Goal: Register for event/course

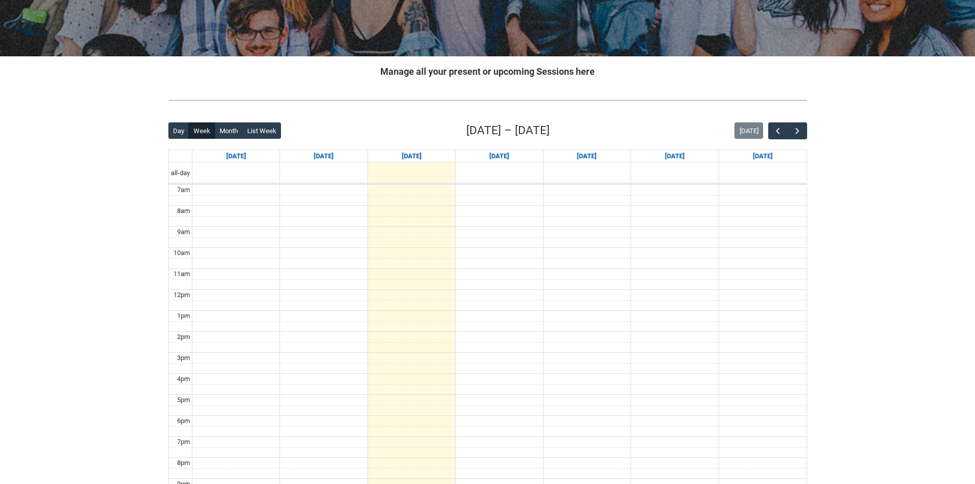
scroll to position [154, 0]
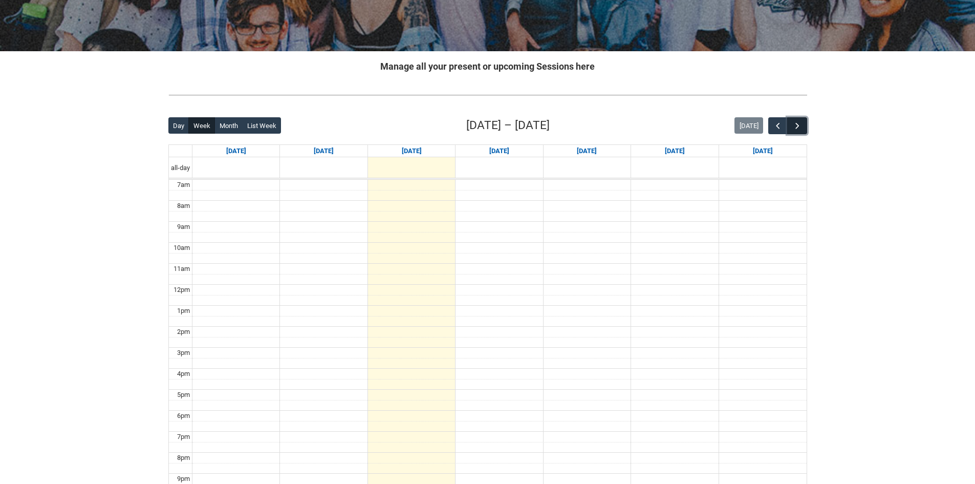
click at [803, 127] on button "button" at bounding box center [796, 125] width 19 height 17
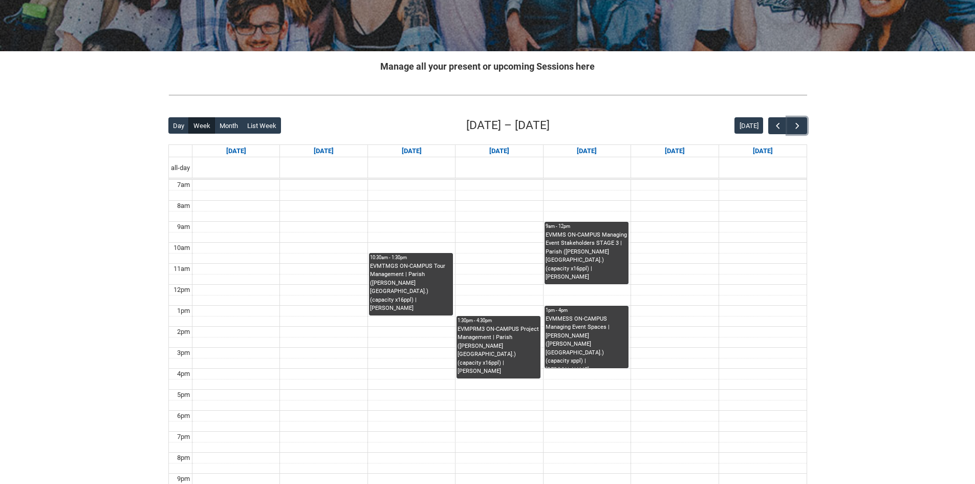
scroll to position [205, 0]
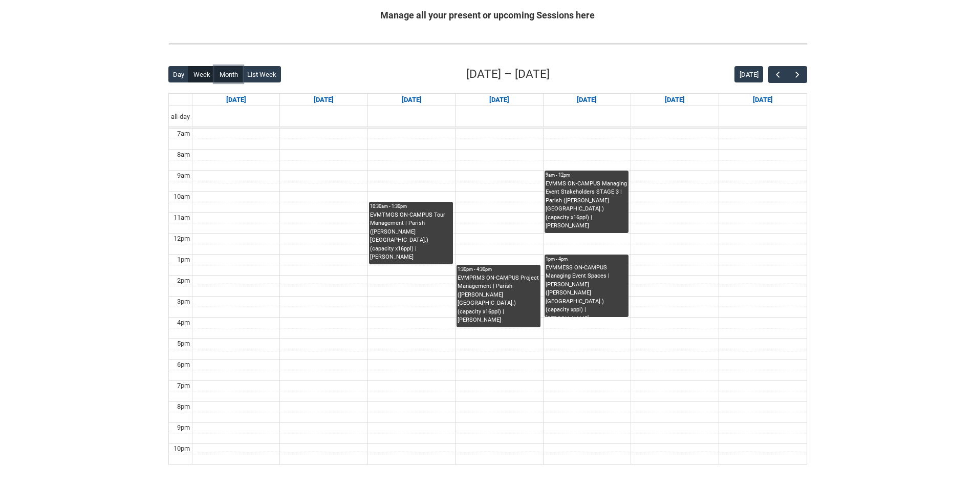
click at [222, 75] on button "Month" at bounding box center [229, 74] width 28 height 16
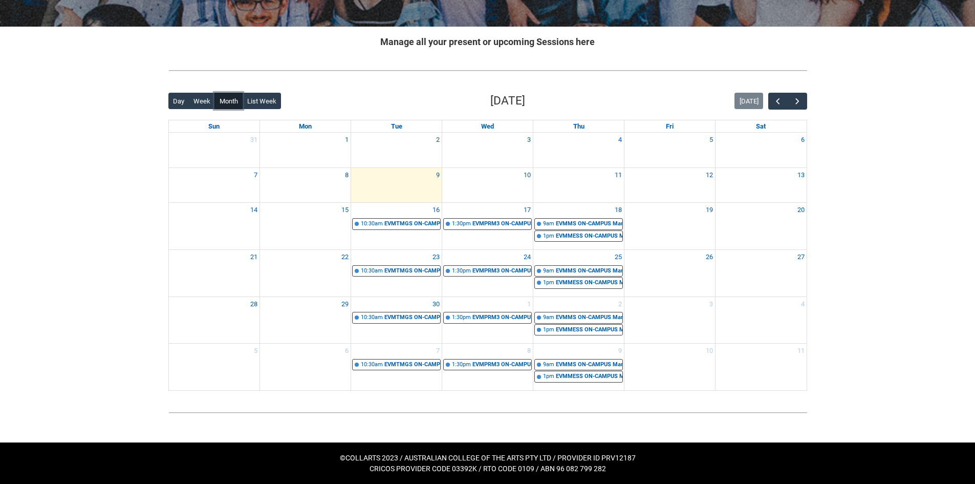
scroll to position [178, 0]
click at [800, 97] on span "button" at bounding box center [798, 101] width 10 height 10
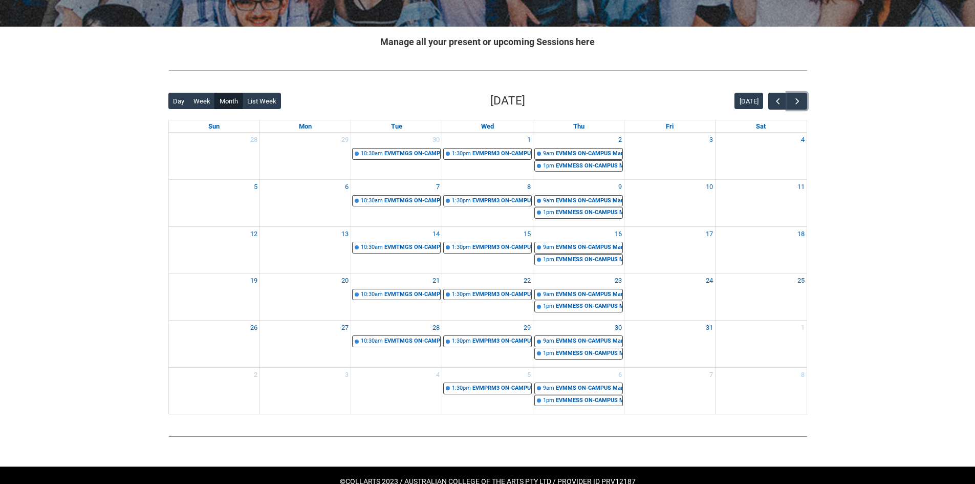
click at [418, 377] on div "4" at bounding box center [396, 375] width 91 height 14
click at [798, 97] on span "button" at bounding box center [798, 101] width 10 height 10
click at [404, 199] on div at bounding box center [396, 201] width 91 height 13
click at [793, 99] on span "button" at bounding box center [798, 101] width 10 height 10
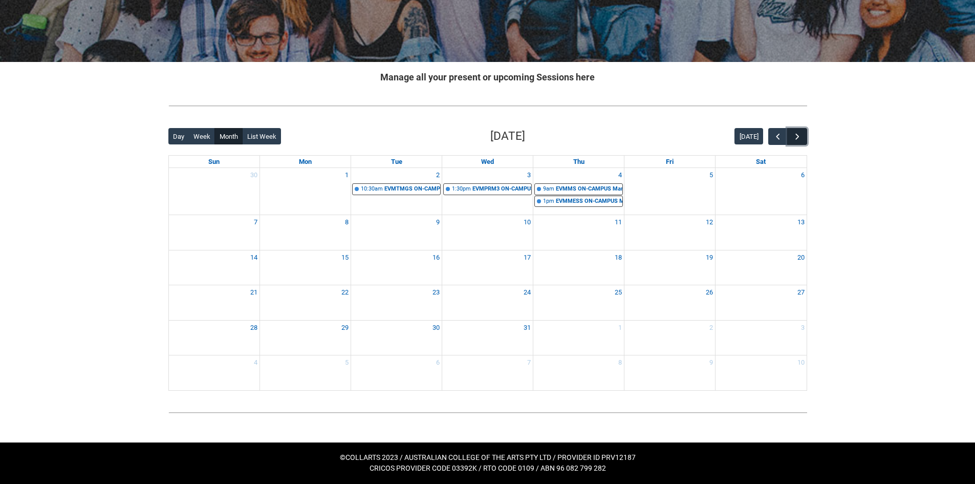
scroll to position [143, 0]
click at [796, 130] on button "button" at bounding box center [796, 136] width 19 height 17
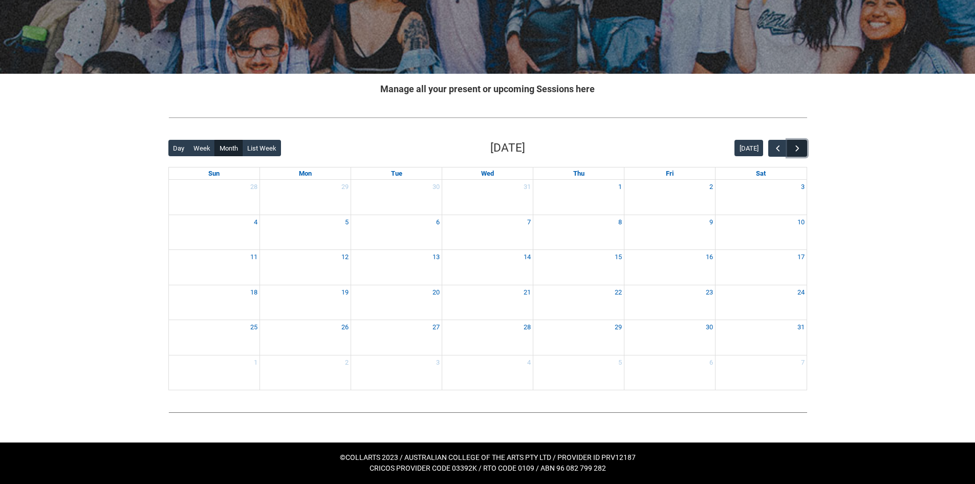
scroll to position [131, 0]
click at [771, 148] on button "button" at bounding box center [778, 148] width 19 height 17
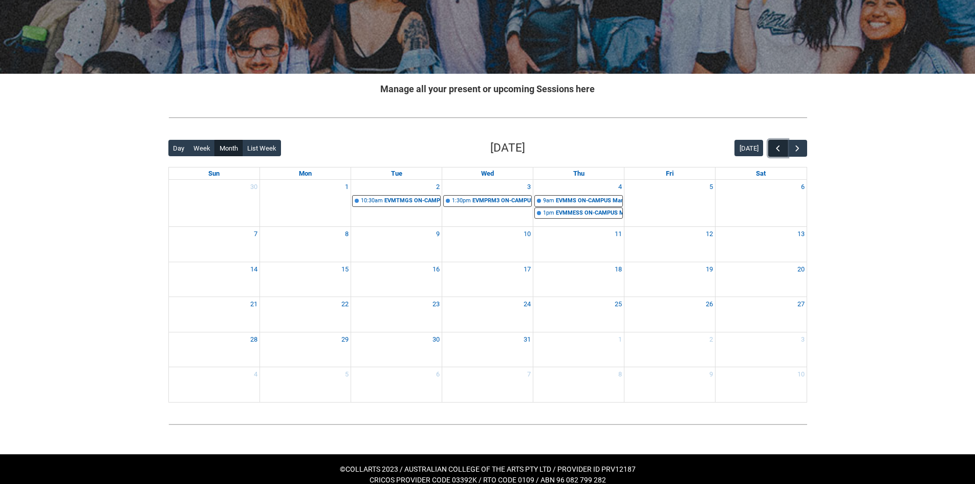
click at [771, 148] on button "button" at bounding box center [778, 148] width 19 height 17
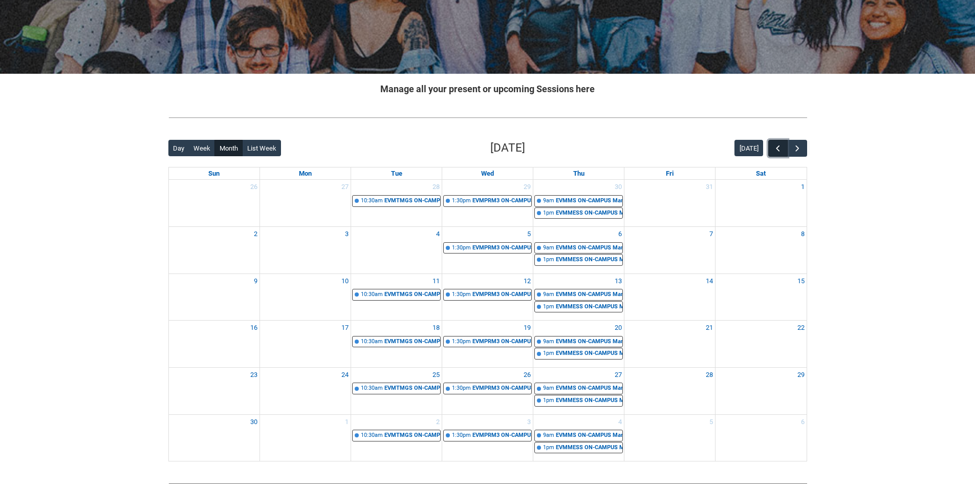
click at [771, 148] on button "button" at bounding box center [778, 148] width 19 height 17
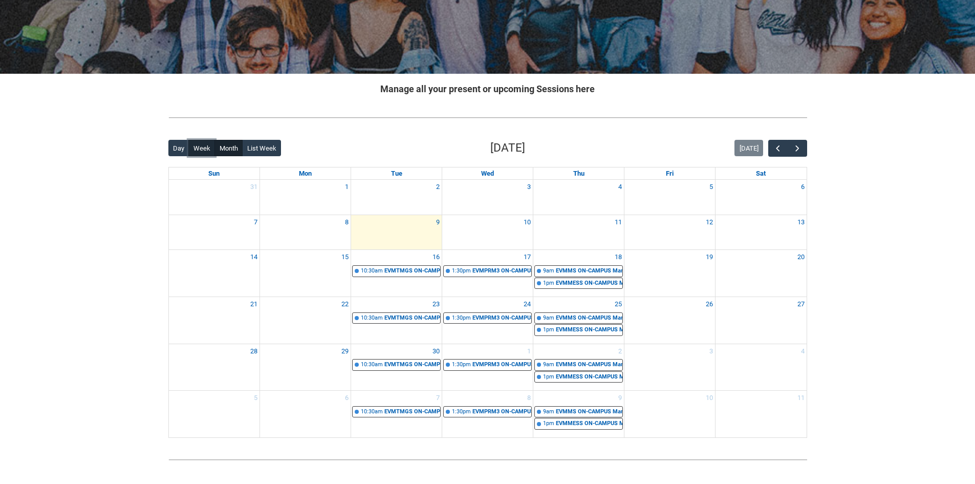
click at [210, 150] on button "Week" at bounding box center [201, 148] width 27 height 16
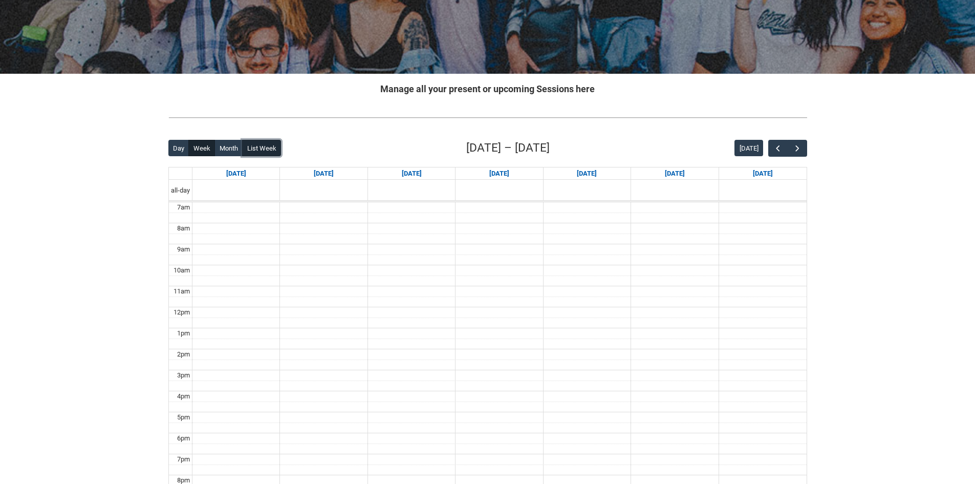
click at [258, 146] on button "List Week" at bounding box center [261, 148] width 39 height 16
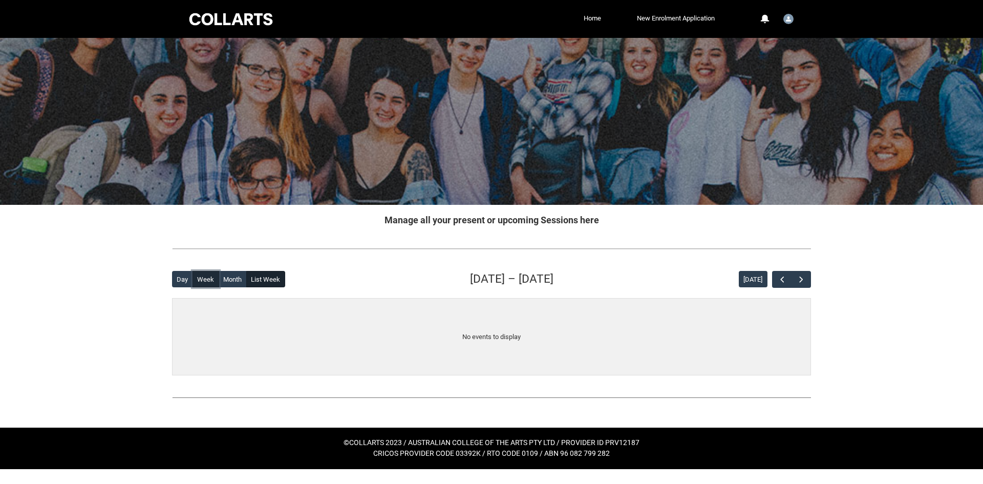
click at [208, 287] on button "Week" at bounding box center [206, 279] width 27 height 16
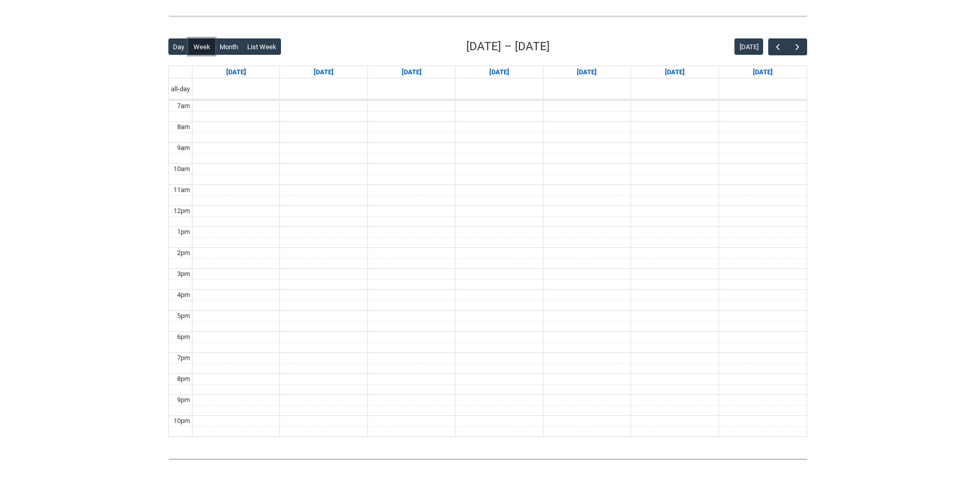
scroll to position [256, 0]
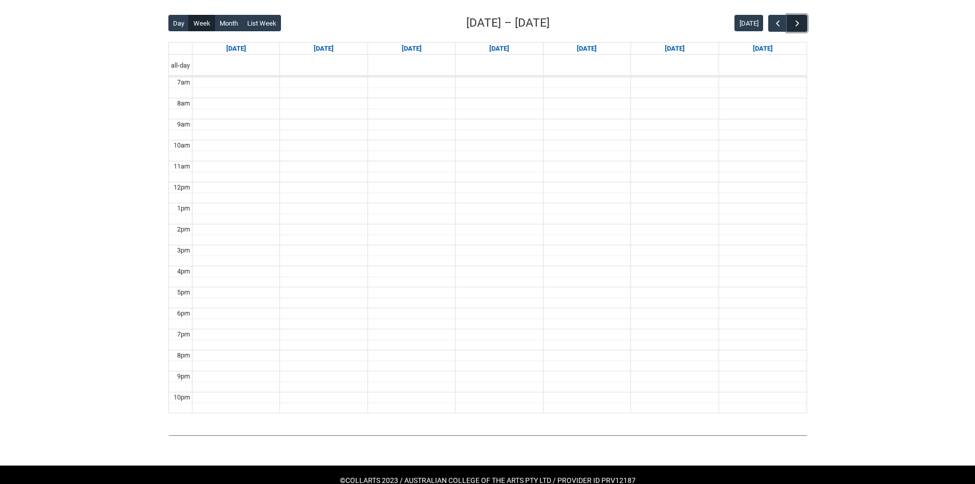
click at [797, 23] on span "button" at bounding box center [798, 23] width 10 height 10
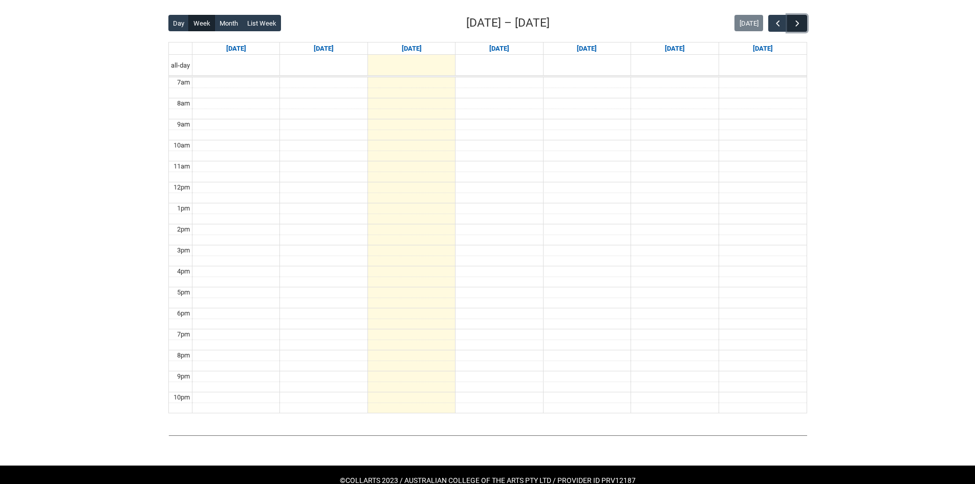
click at [797, 23] on span "button" at bounding box center [798, 23] width 10 height 10
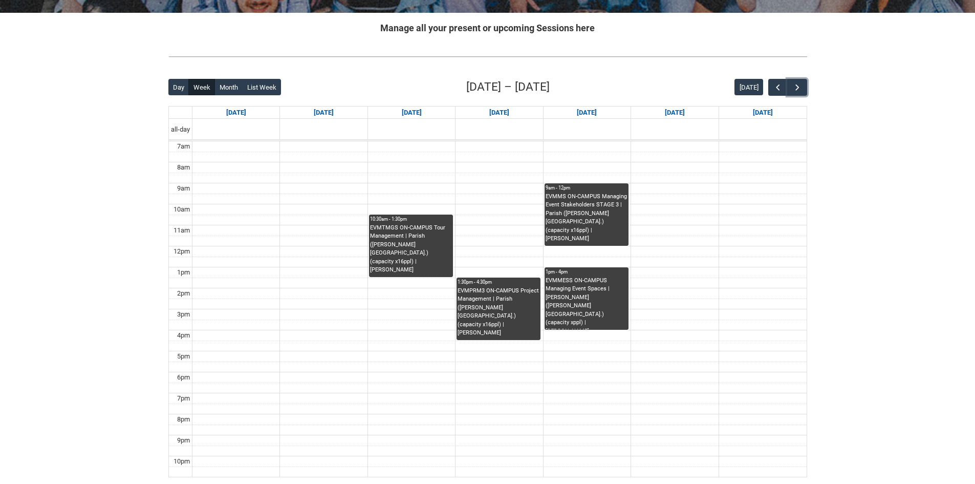
scroll to position [243, 0]
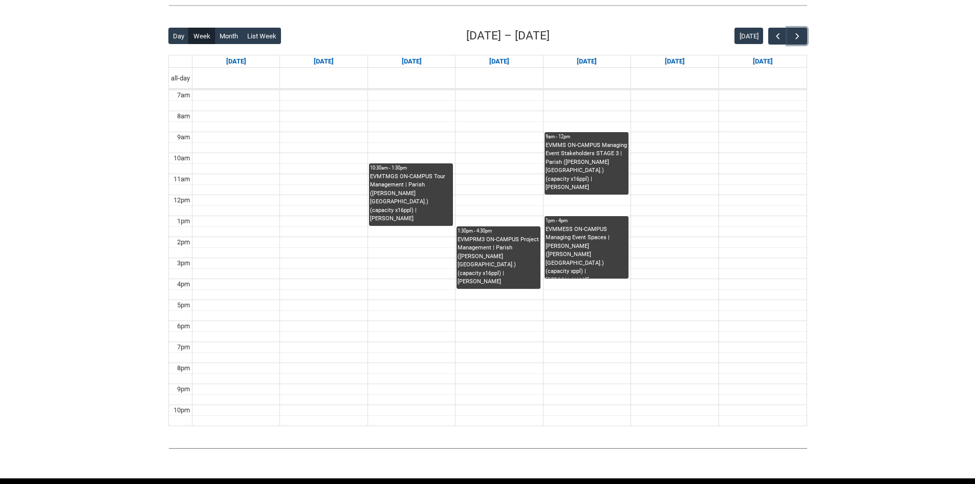
click at [415, 200] on div "EVMTMGS ON-CAMPUS Tour Management | Parish ([PERSON_NAME][GEOGRAPHIC_DATA].) (c…" at bounding box center [411, 198] width 82 height 51
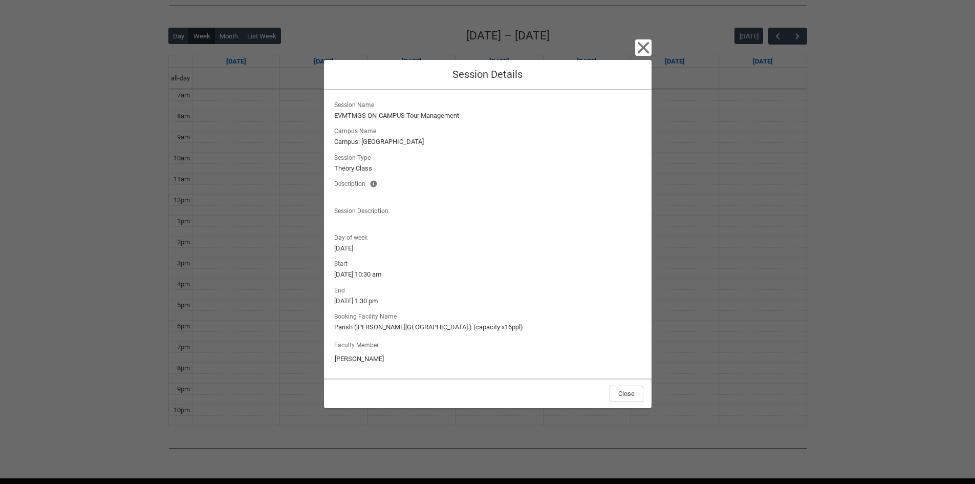
click at [346, 209] on span "Session Description" at bounding box center [363, 209] width 58 height 11
click at [350, 198] on lightning-formatted-text at bounding box center [487, 194] width 307 height 11
click at [357, 219] on div at bounding box center [487, 222] width 307 height 10
click at [632, 396] on button "Close" at bounding box center [627, 394] width 34 height 16
